Goal: Book appointment/travel/reservation

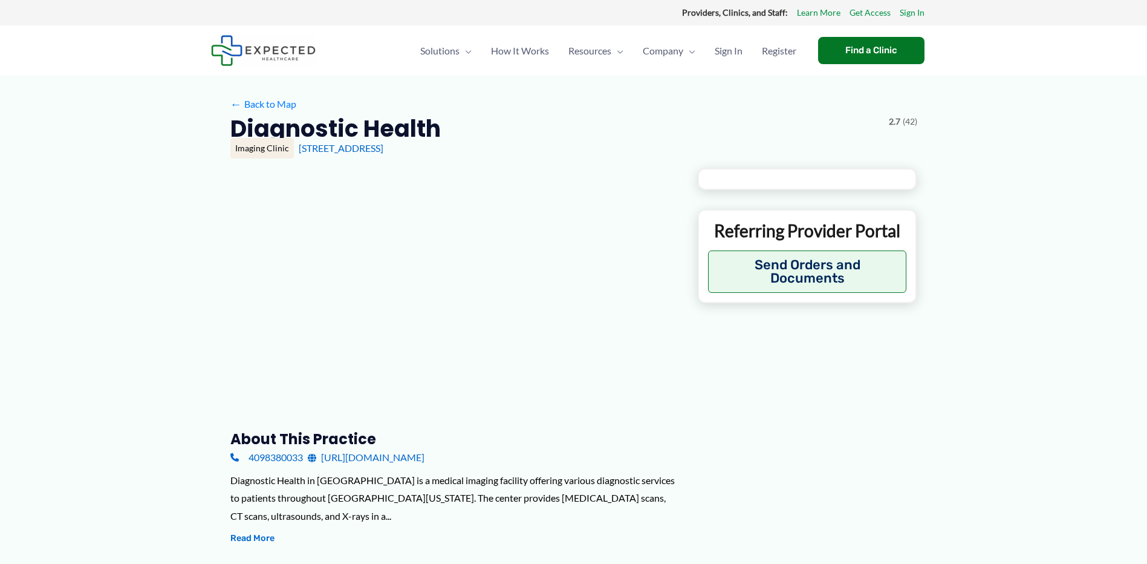
type input "**********"
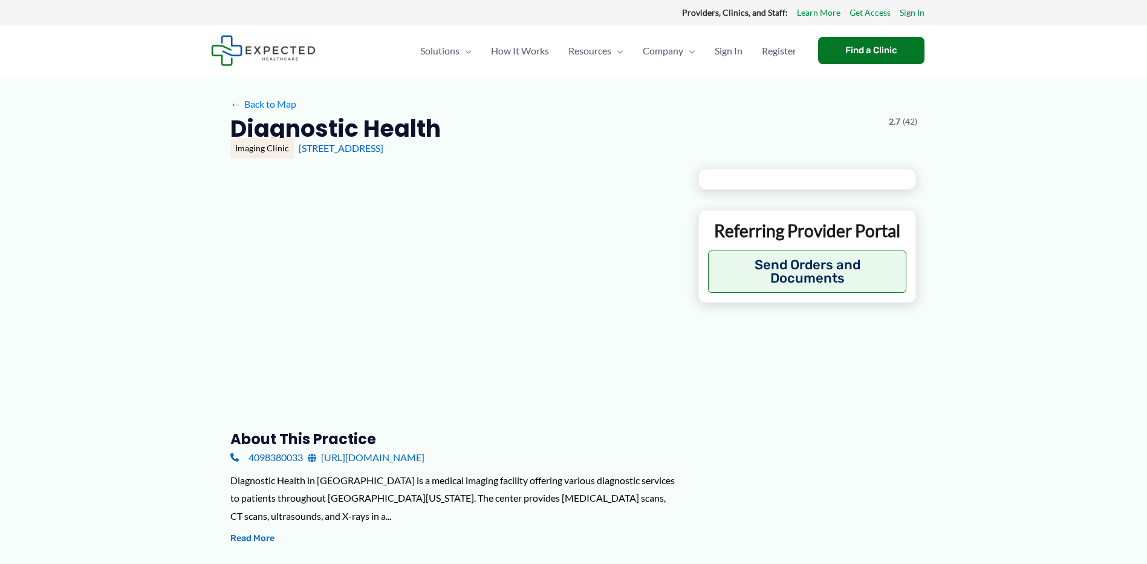
type input "**********"
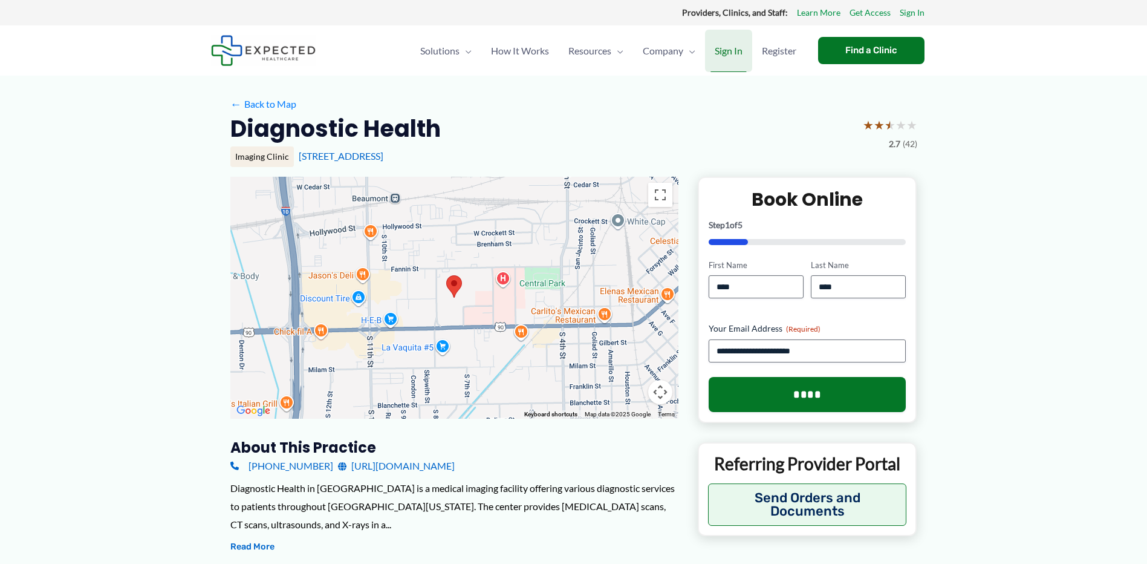
click at [723, 49] on span "Sign In" at bounding box center [729, 51] width 28 height 42
